Goal: Task Accomplishment & Management: Manage account settings

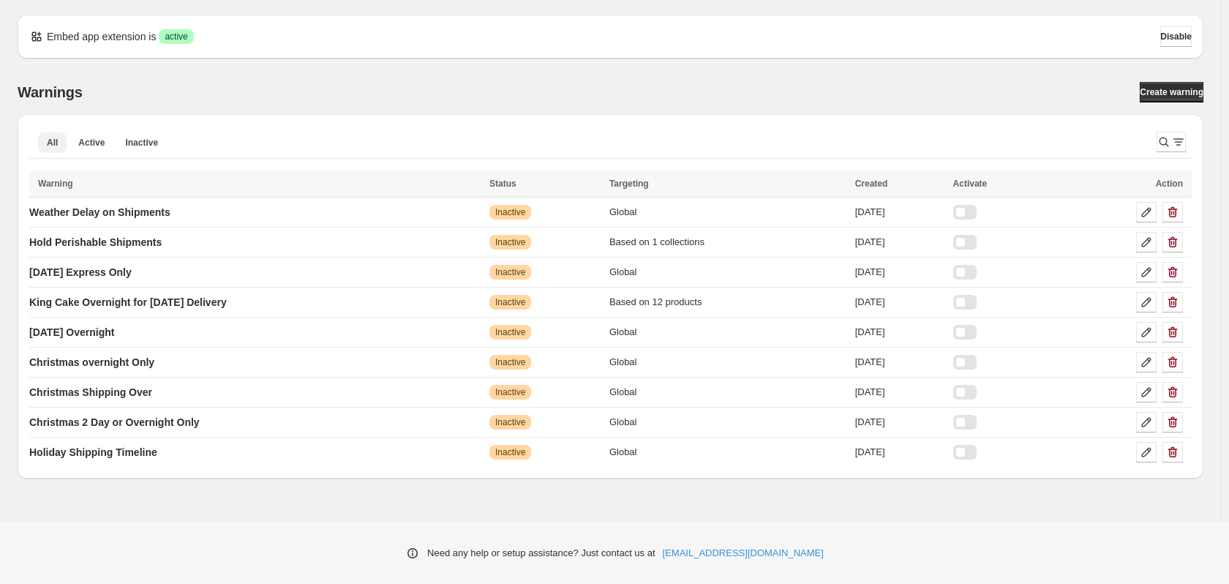
click at [91, 139] on span "Active" at bounding box center [91, 143] width 26 height 12
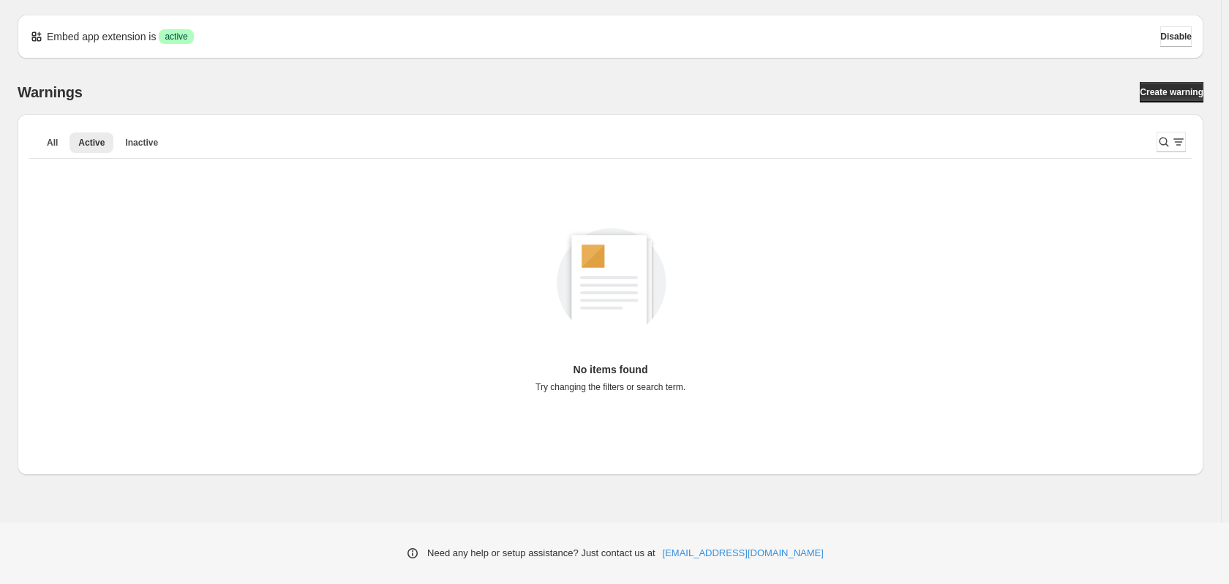
click at [151, 143] on span "Inactive" at bounding box center [141, 143] width 33 height 12
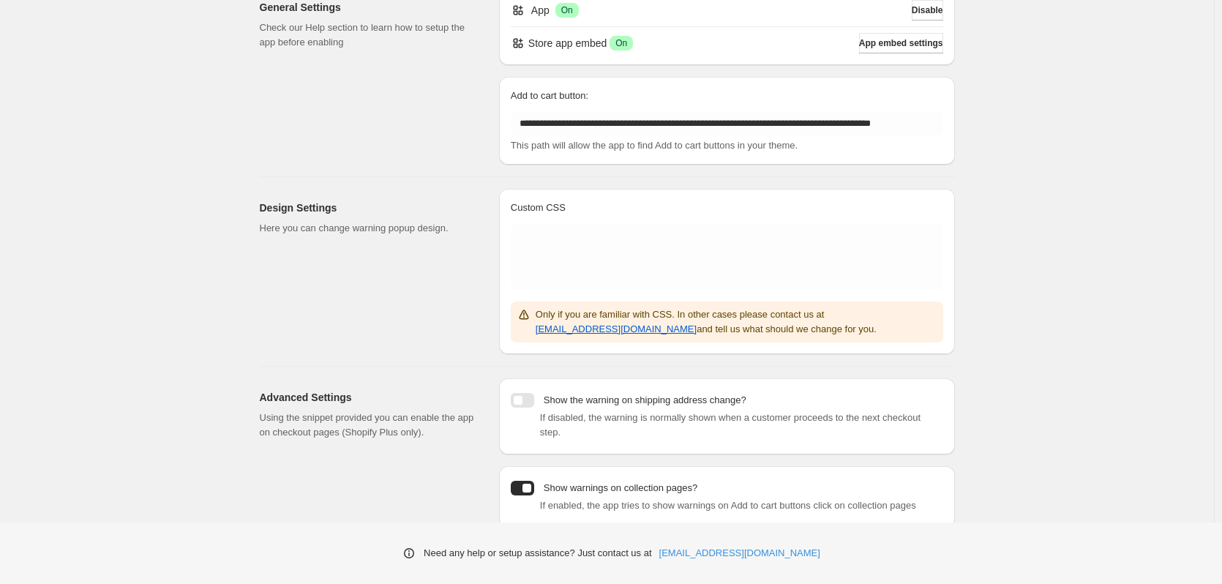
scroll to position [146, 0]
